Goal: Task Accomplishment & Management: Use online tool/utility

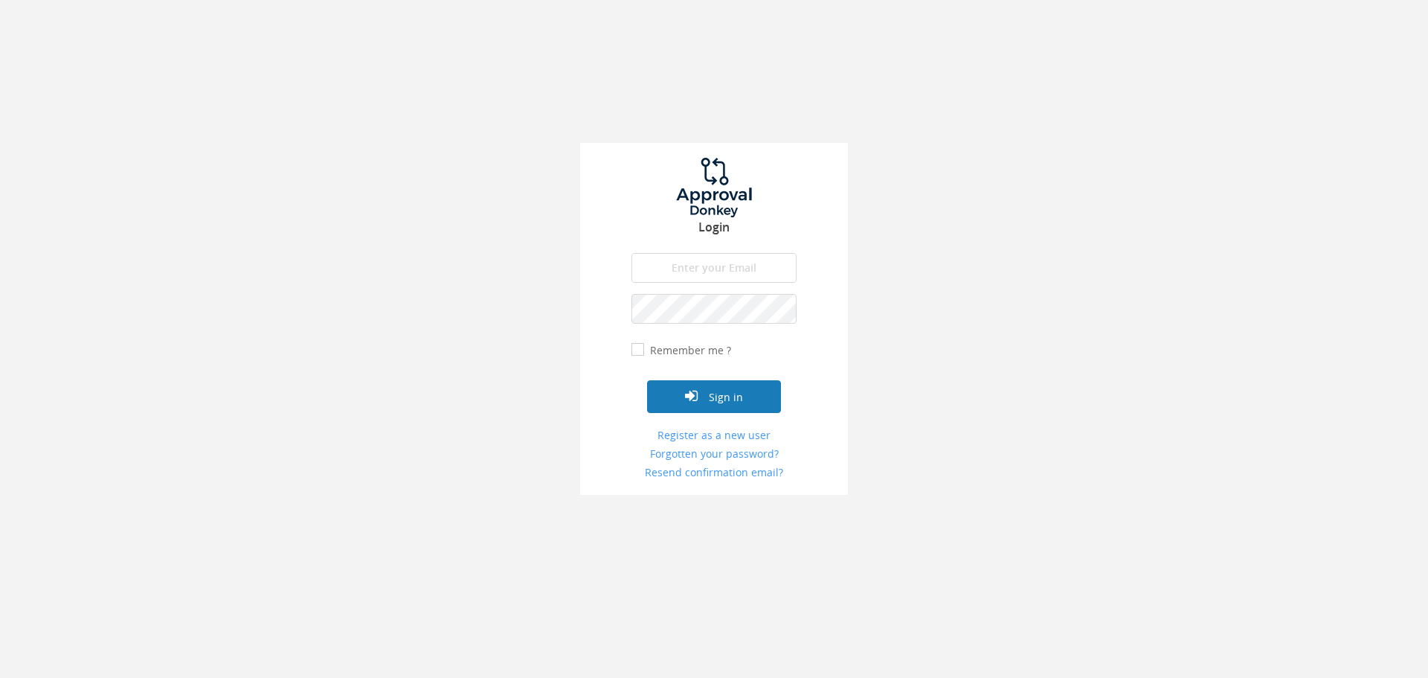
type input "[PERSON_NAME][EMAIL_ADDRESS][PERSON_NAME][DOMAIN_NAME]"
click at [698, 393] on icon "submit" at bounding box center [691, 395] width 13 height 15
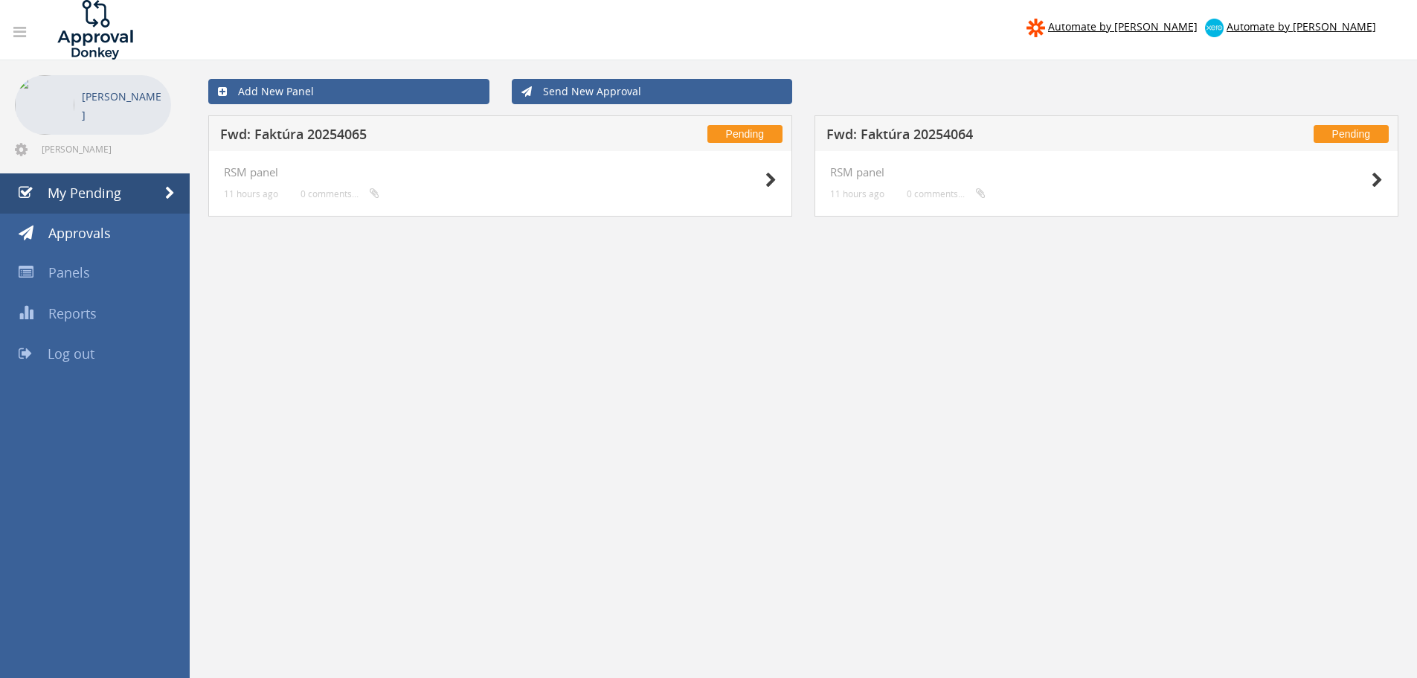
click at [498, 127] on h5 "Fwd: Faktúra 20254065" at bounding box center [416, 136] width 392 height 19
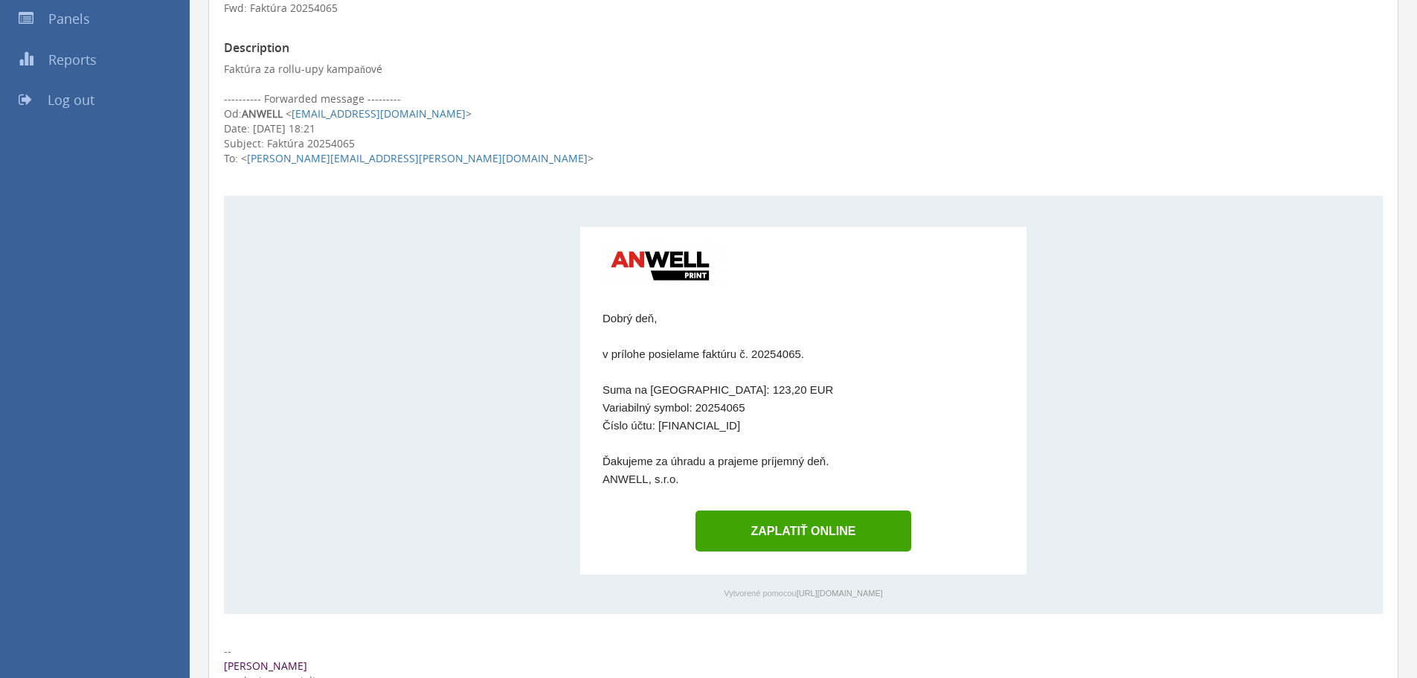
scroll to position [595, 0]
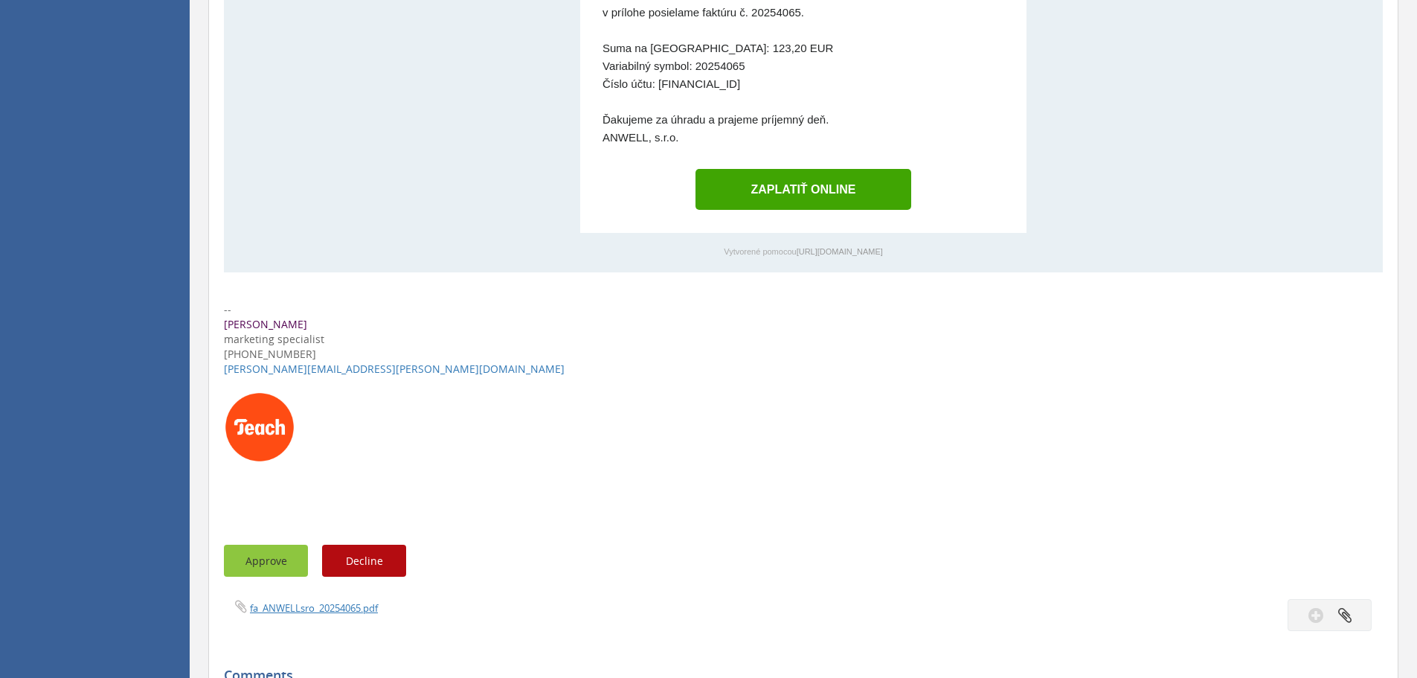
click at [239, 563] on button "Approve" at bounding box center [266, 560] width 84 height 32
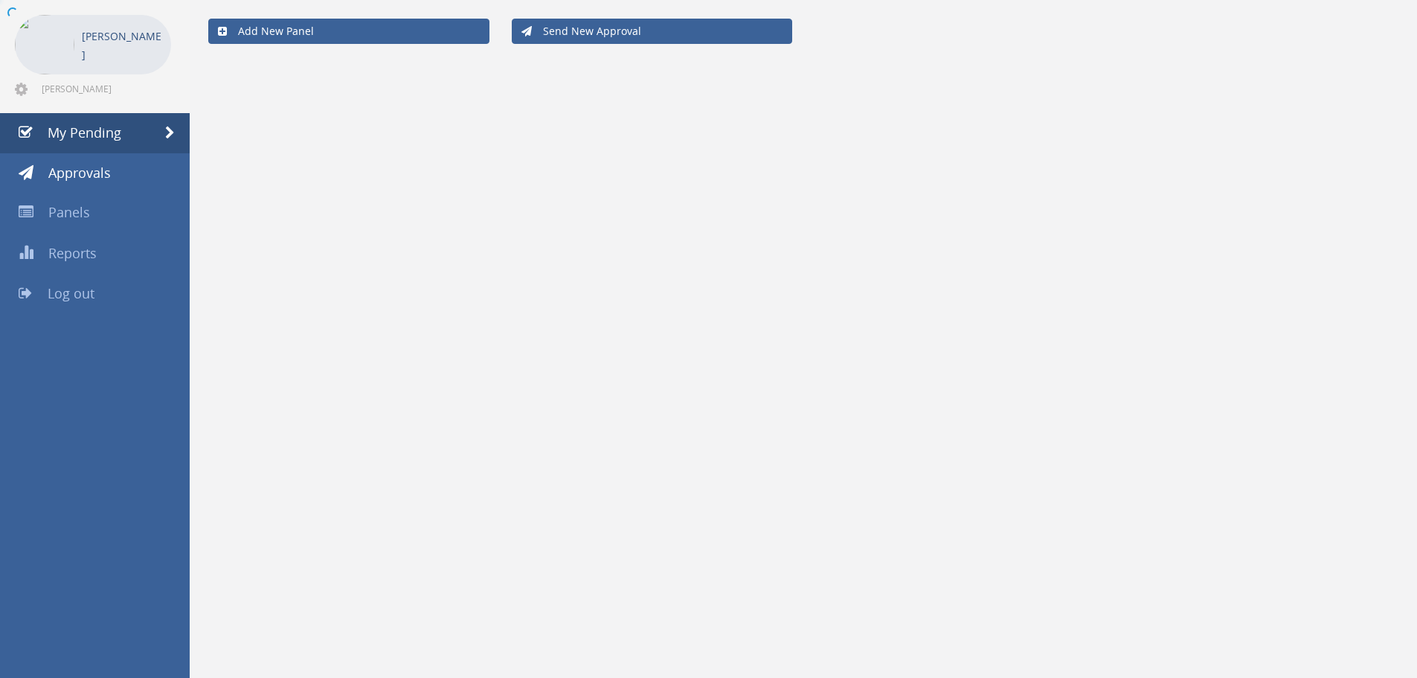
scroll to position [60, 0]
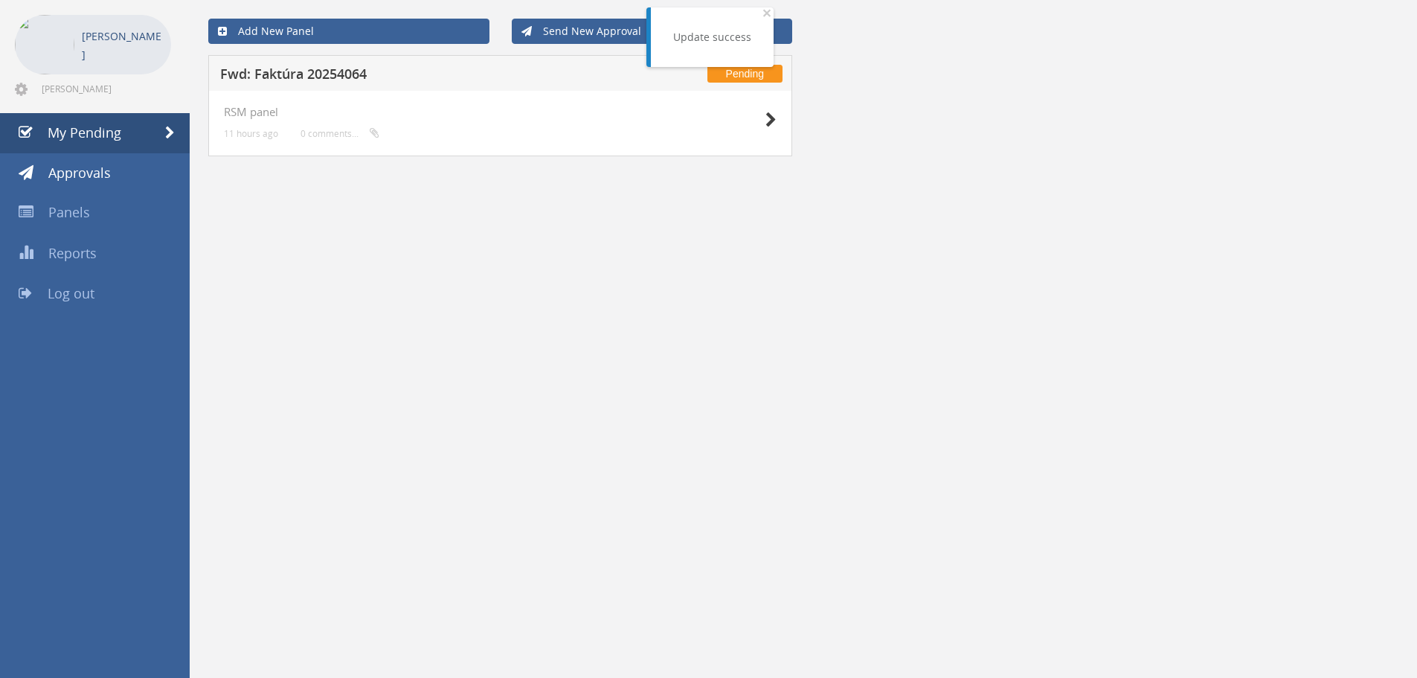
click at [363, 82] on h5 "Fwd: Faktúra 20254064" at bounding box center [416, 76] width 392 height 19
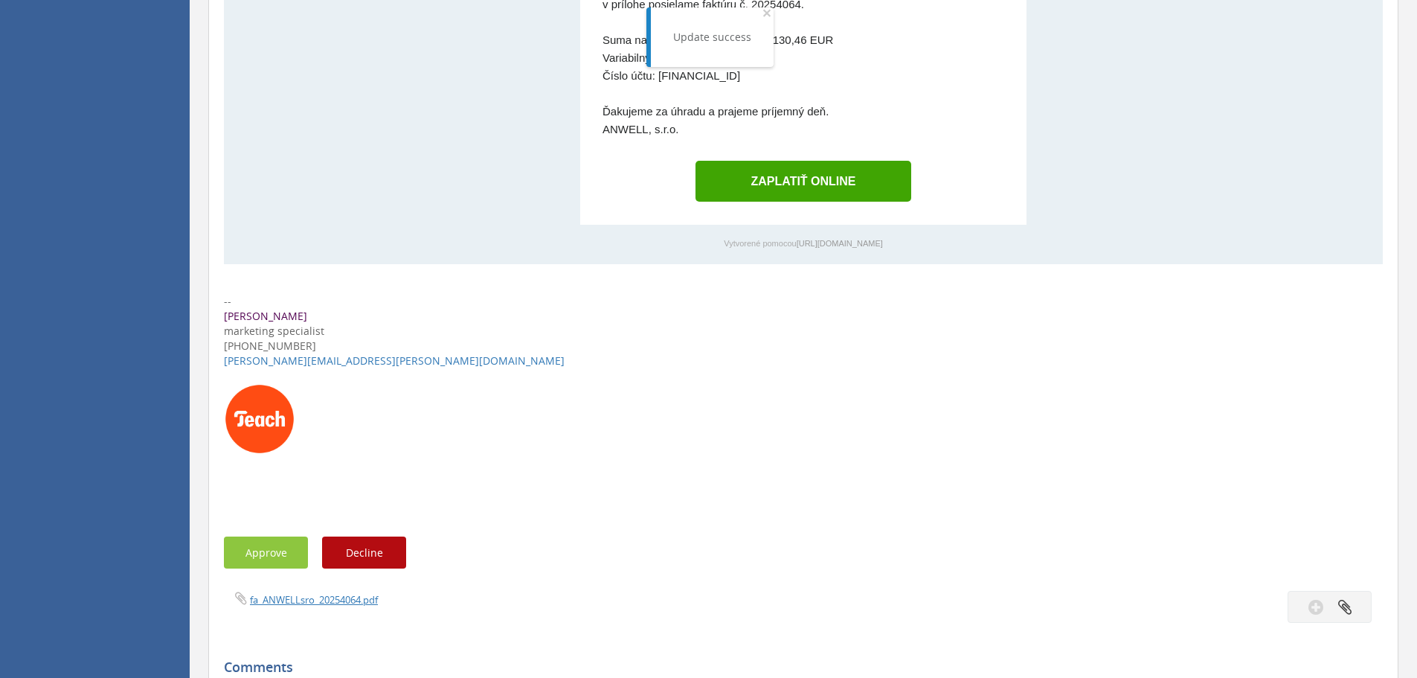
scroll to position [744, 0]
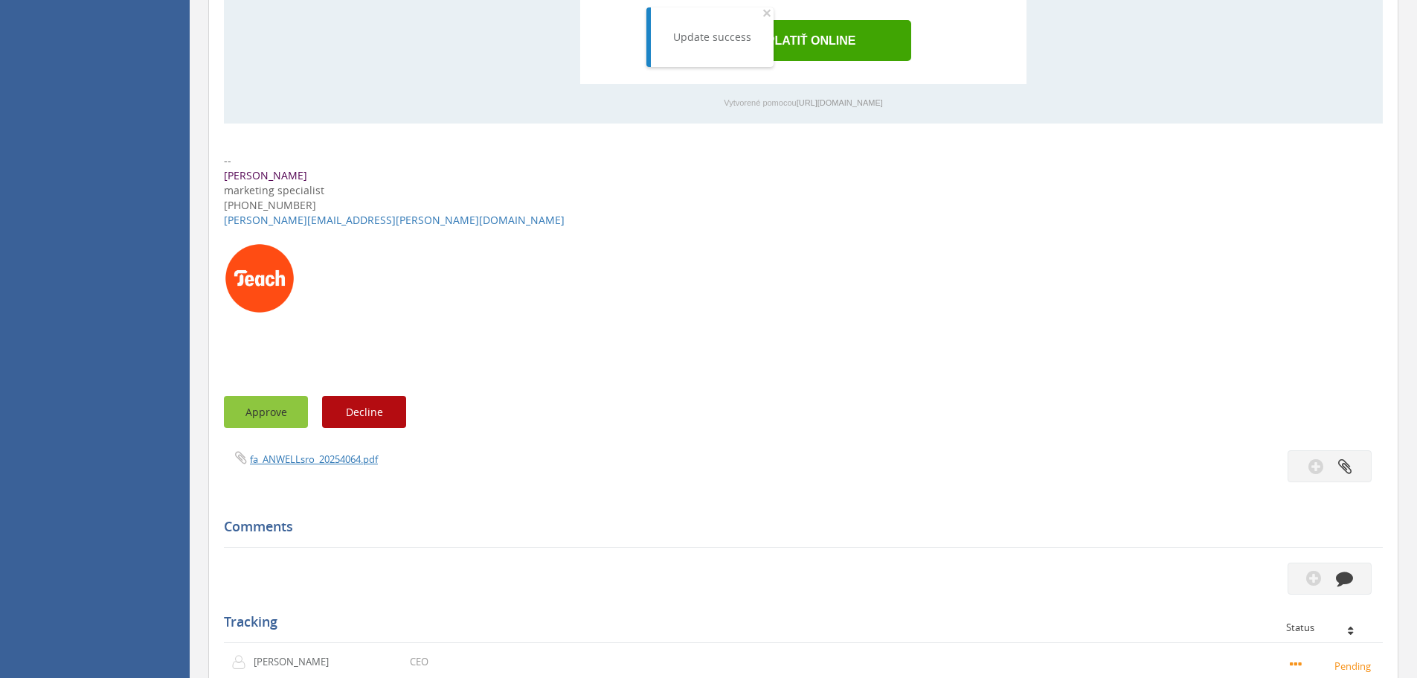
click at [271, 414] on button "Approve" at bounding box center [266, 412] width 84 height 32
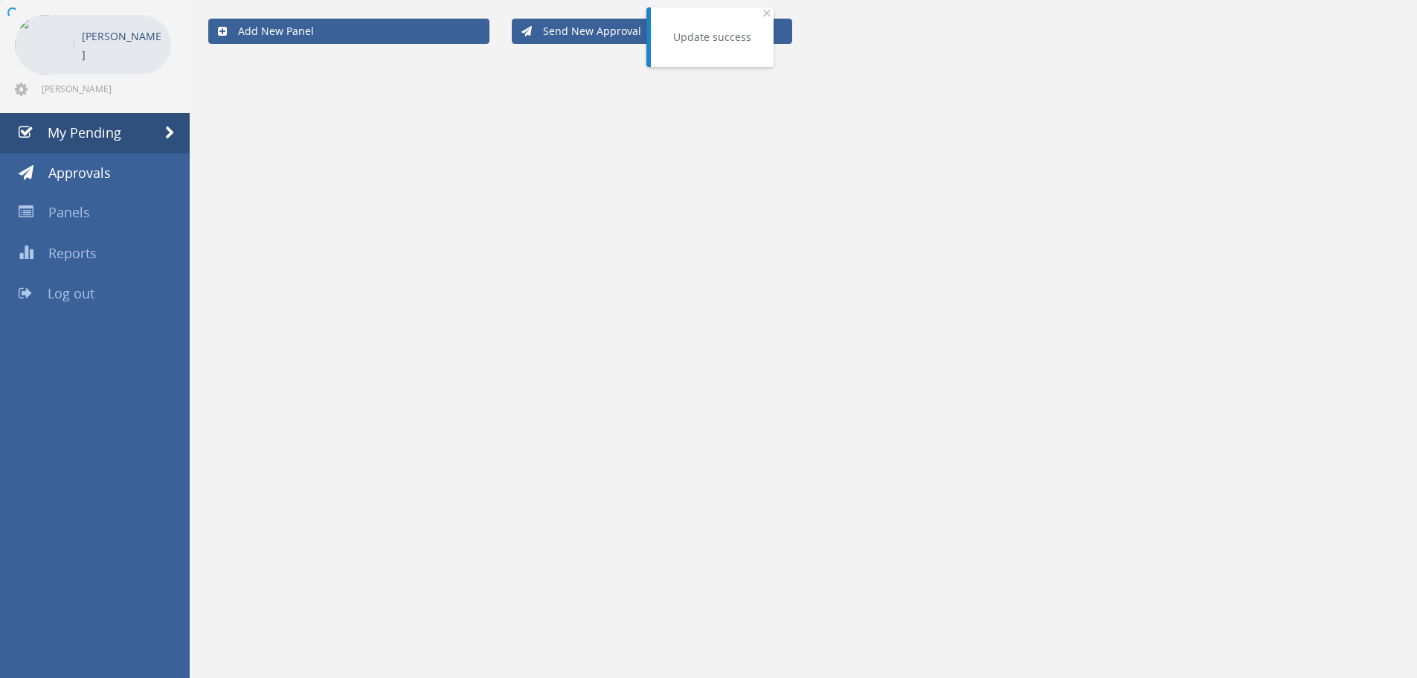
scroll to position [60, 0]
